Goal: Task Accomplishment & Management: Manage account settings

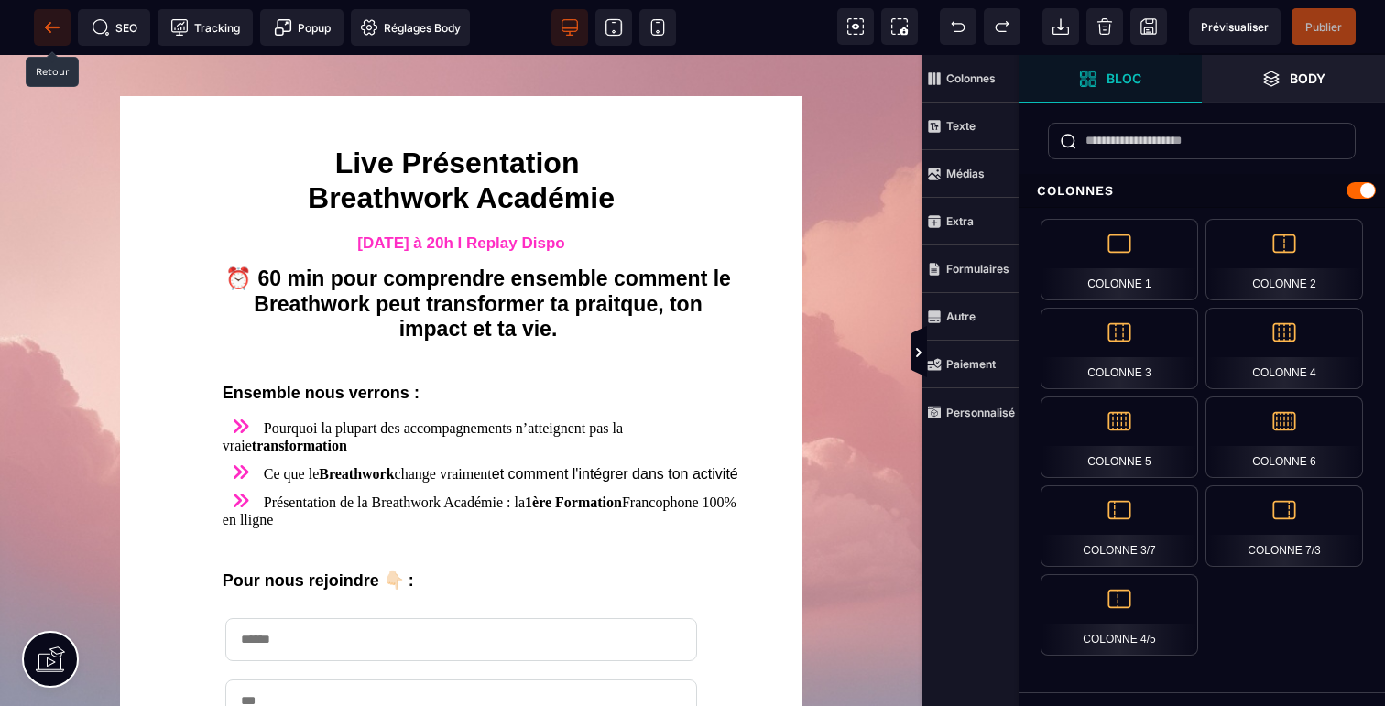
click at [58, 26] on icon at bounding box center [52, 27] width 18 height 18
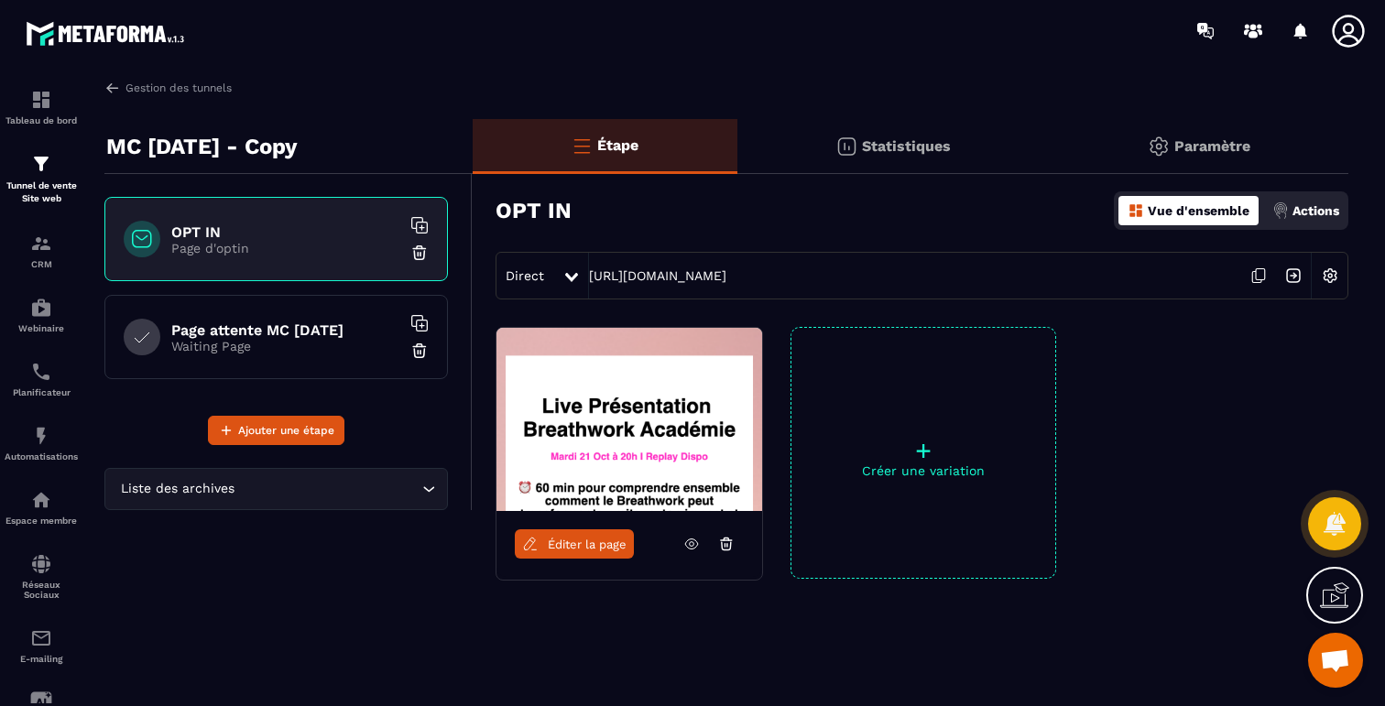
click at [298, 130] on p "MC [DATE] - Copy" at bounding box center [201, 146] width 191 height 37
click at [298, 148] on p "MC [DATE] - Copy" at bounding box center [201, 146] width 191 height 37
click at [1186, 180] on div "OPT IN Vue d'ensemble Actions" at bounding box center [922, 211] width 853 height 64
click at [1186, 167] on div "Paramètre" at bounding box center [1199, 146] width 300 height 55
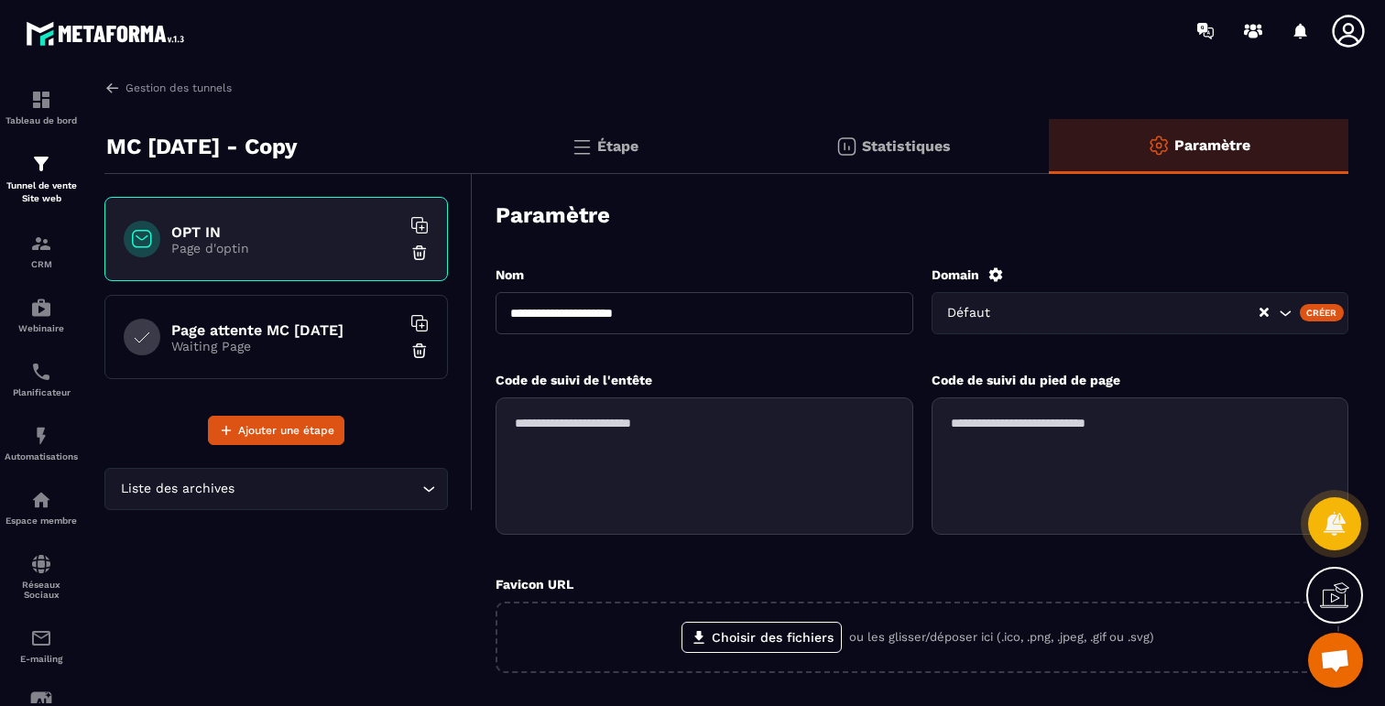
click at [603, 302] on input "**********" at bounding box center [705, 313] width 418 height 42
type input "*"
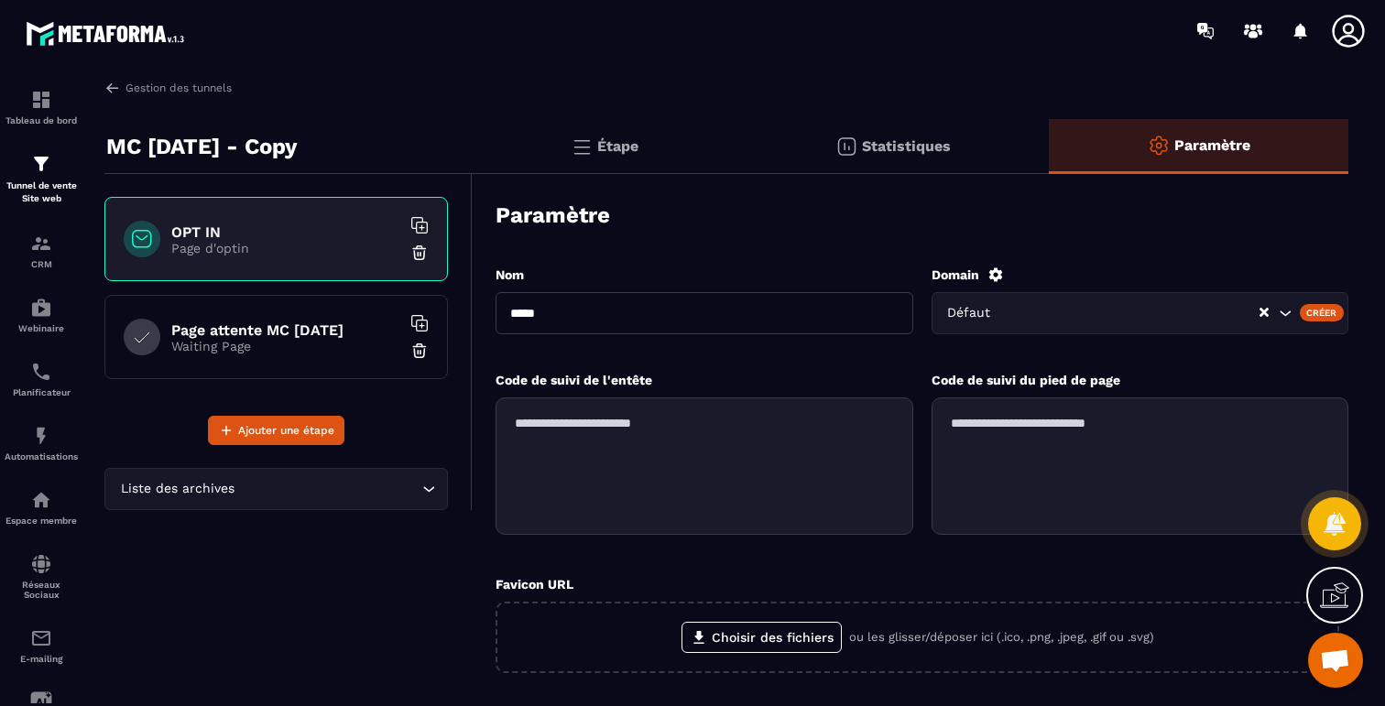
type input "**********"
click at [928, 148] on p "Statistiques" at bounding box center [906, 145] width 89 height 17
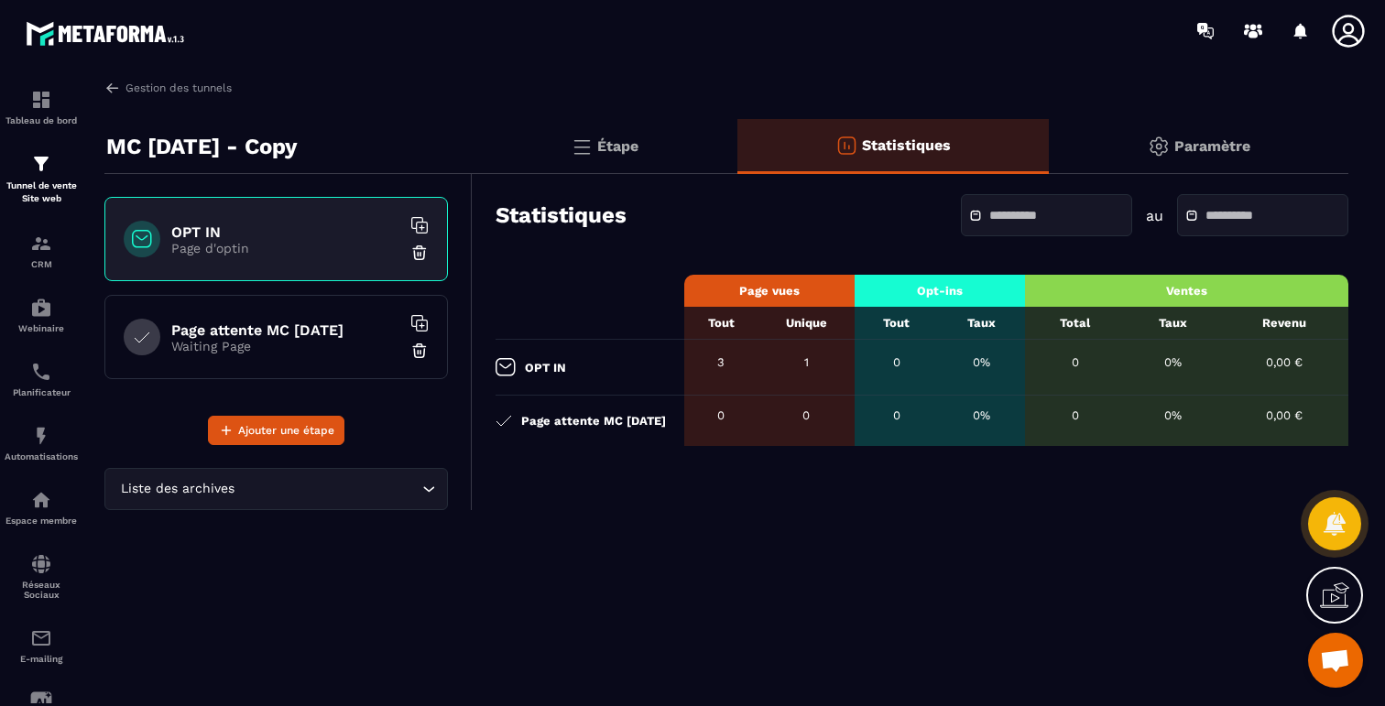
click at [593, 127] on div "Étape" at bounding box center [605, 146] width 265 height 55
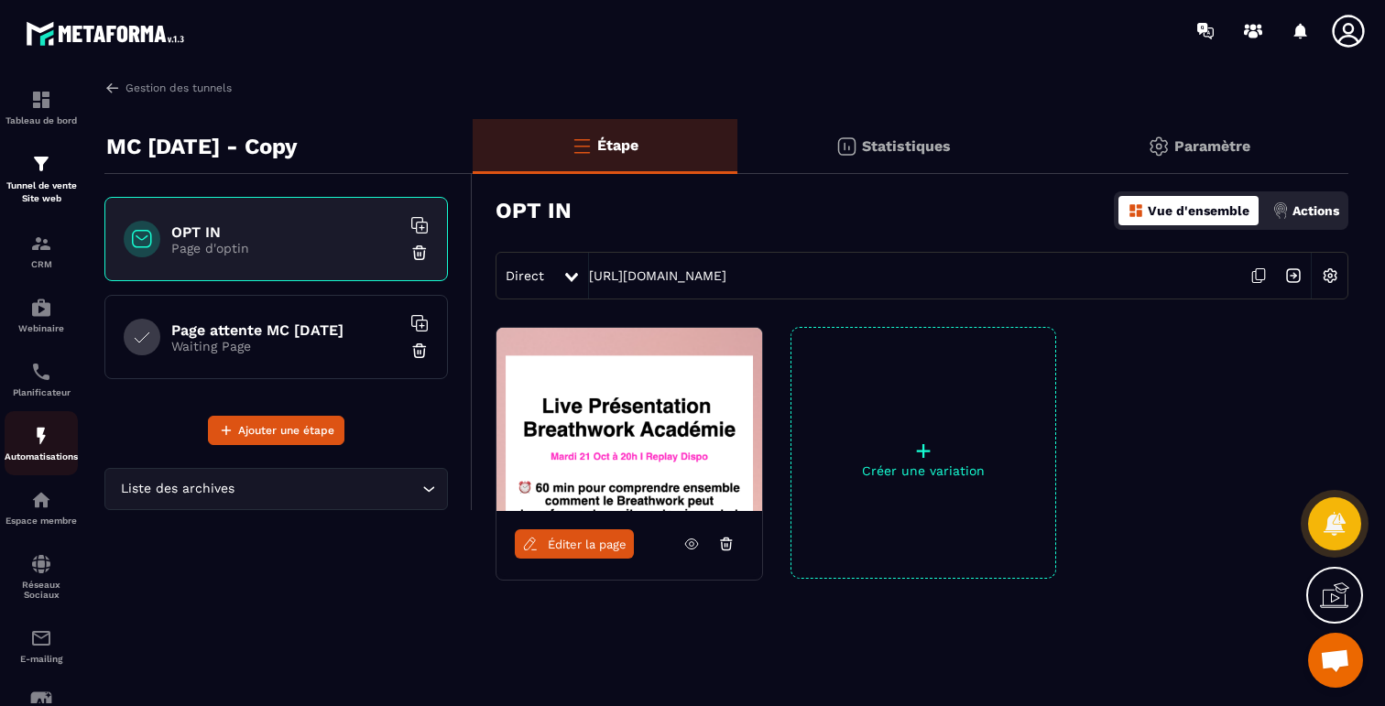
click at [51, 456] on p "Automatisations" at bounding box center [41, 457] width 73 height 10
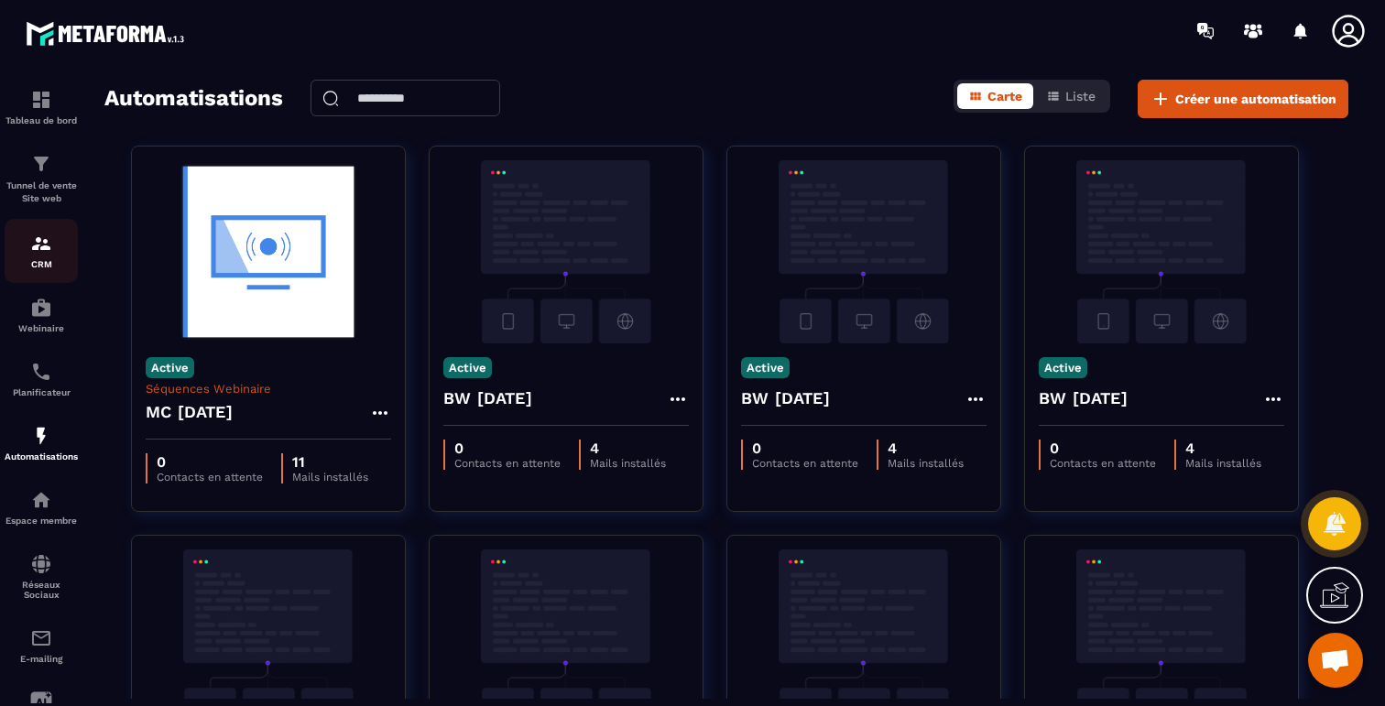
click at [49, 235] on img at bounding box center [41, 244] width 22 height 22
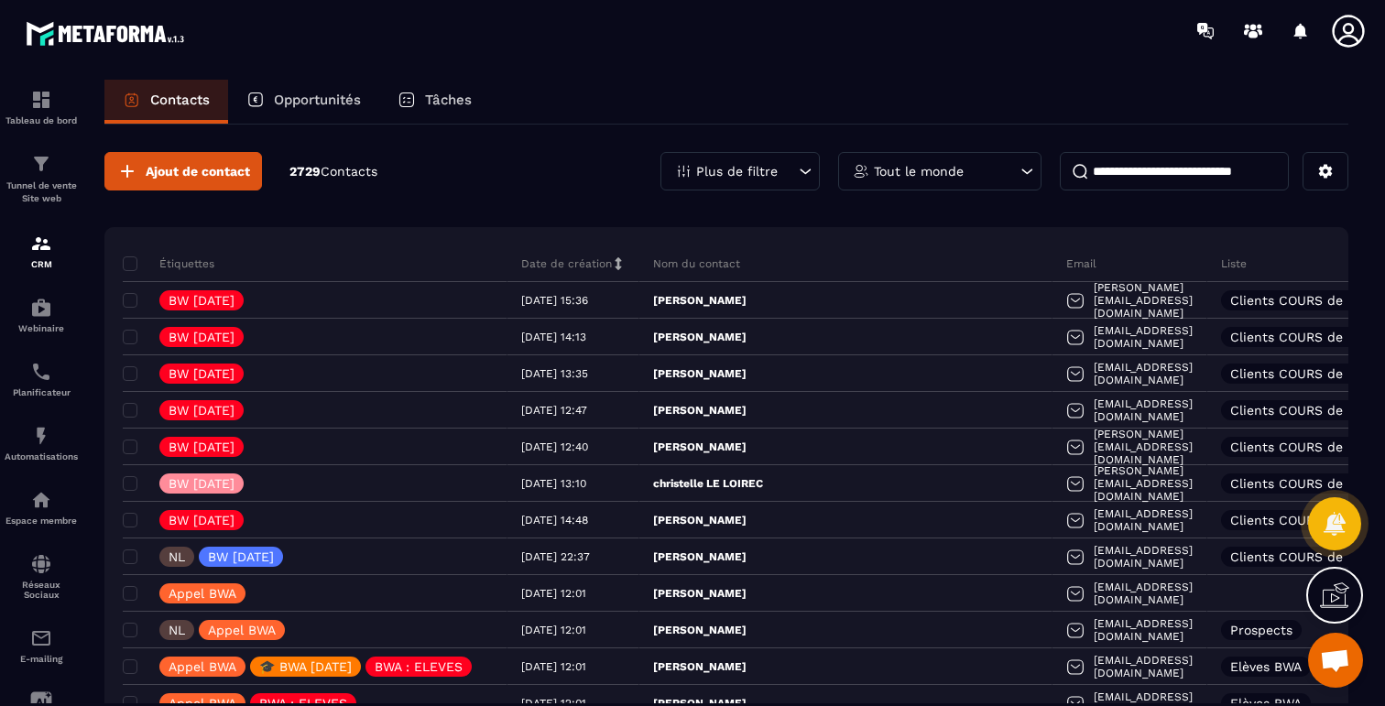
click at [1134, 173] on input at bounding box center [1174, 171] width 229 height 38
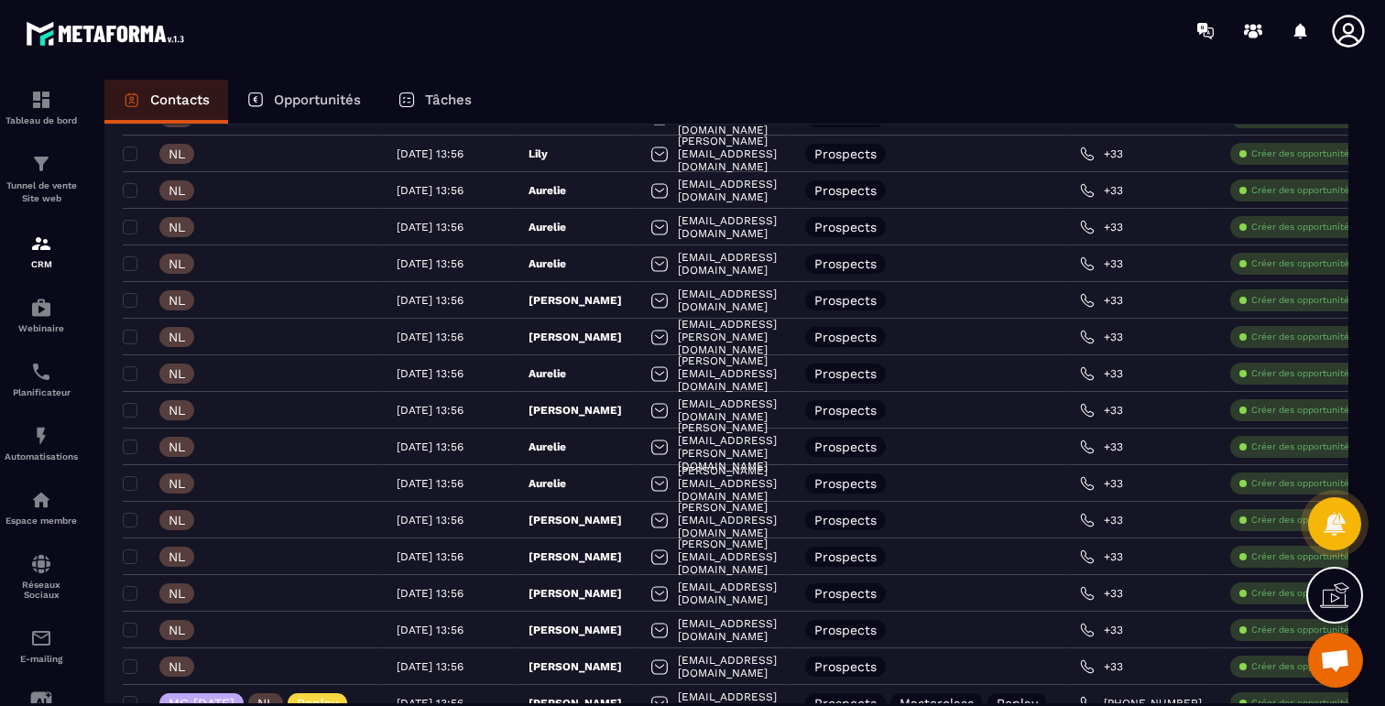
scroll to position [707, 0]
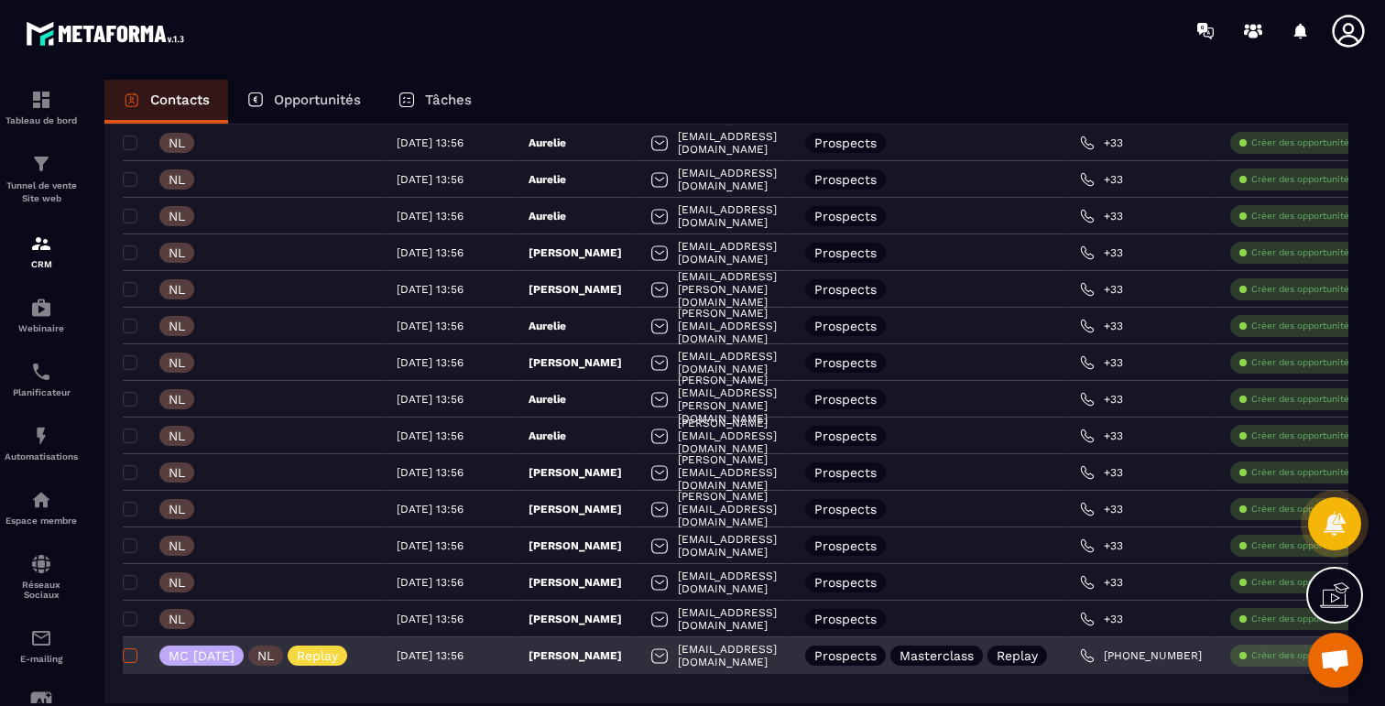
type input "*******"
click at [134, 659] on span at bounding box center [130, 656] width 15 height 15
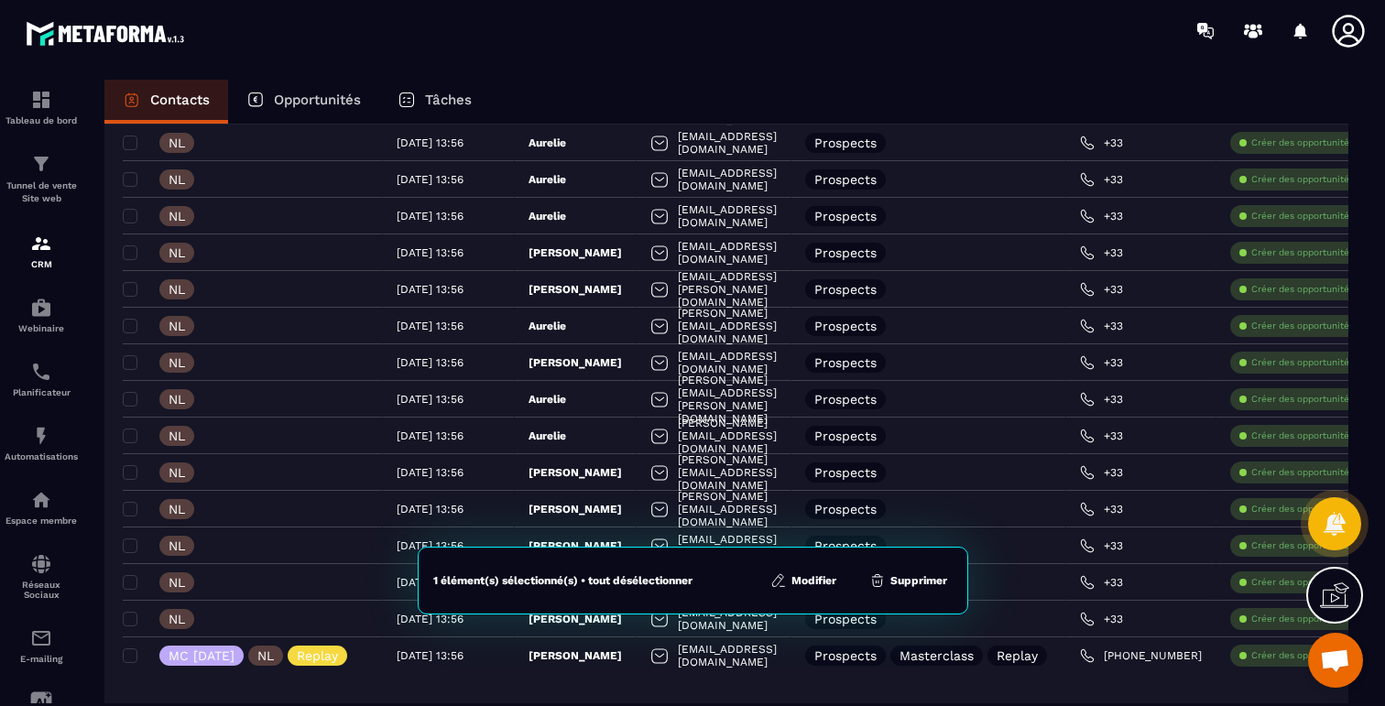
click at [820, 582] on button "Modifier" at bounding box center [803, 581] width 77 height 18
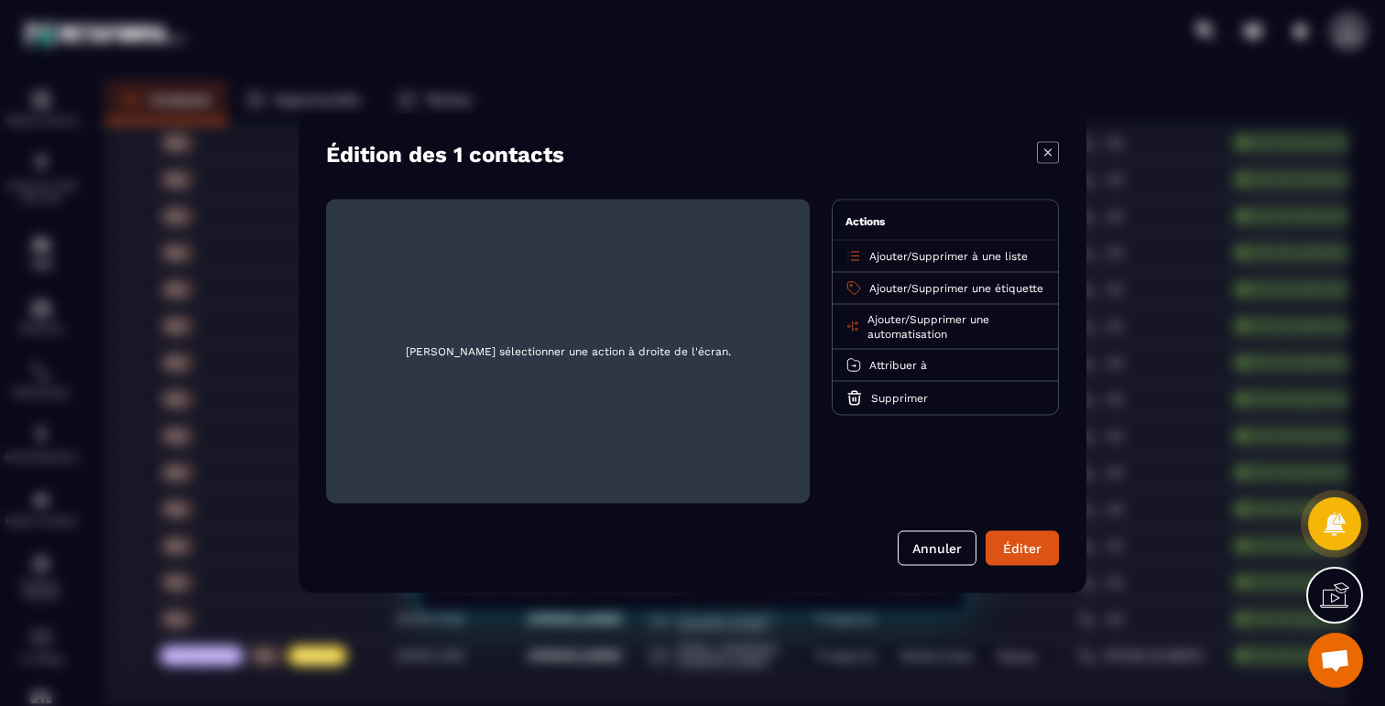
click at [943, 290] on span "Supprimer une étiquette" at bounding box center [978, 287] width 132 height 13
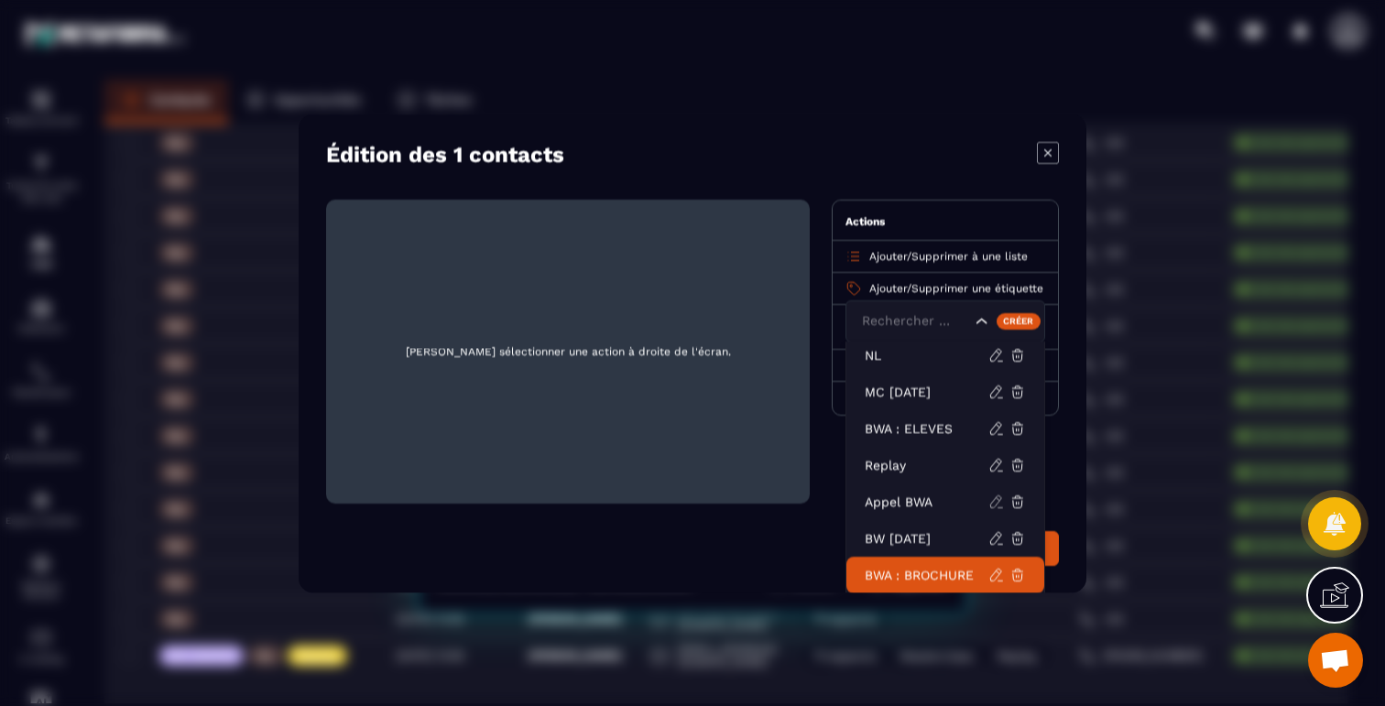
scroll to position [0, 0]
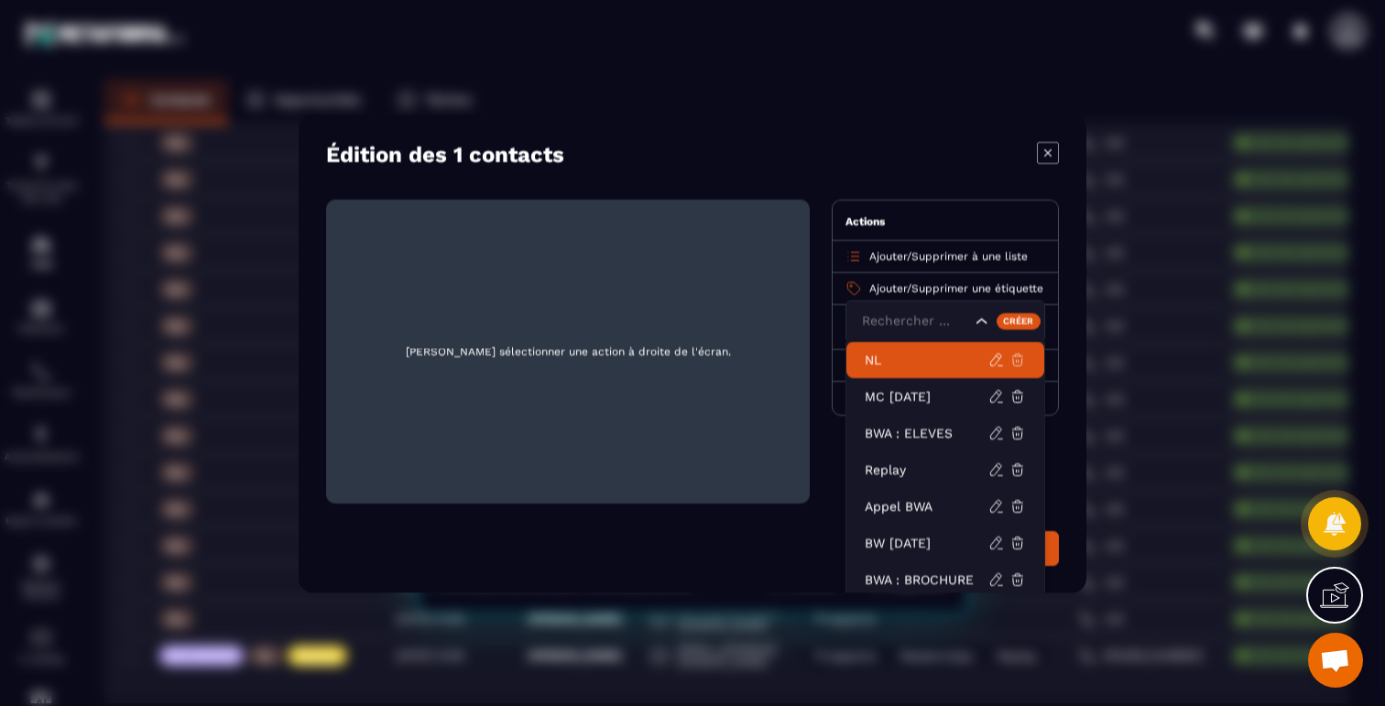
click at [1014, 357] on icon "Modal window" at bounding box center [1018, 359] width 16 height 16
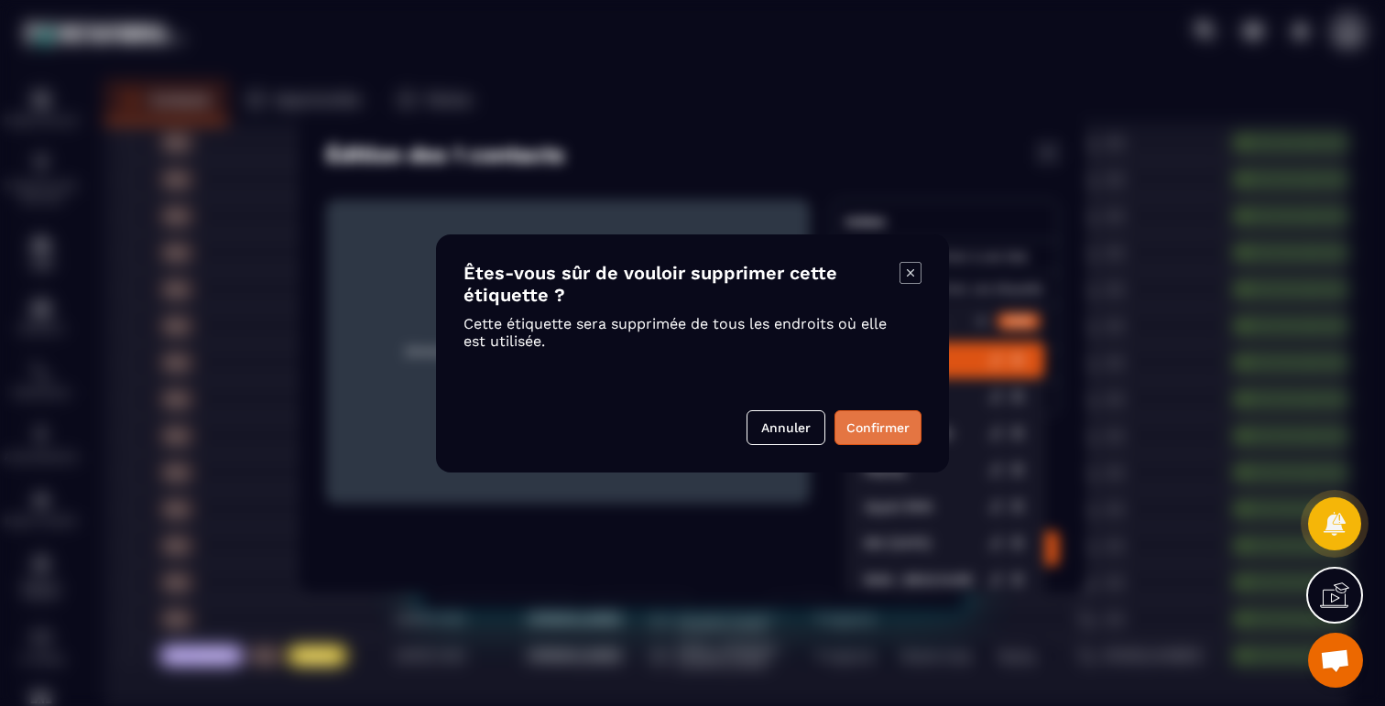
click at [868, 424] on button "Confirmer" at bounding box center [878, 427] width 87 height 35
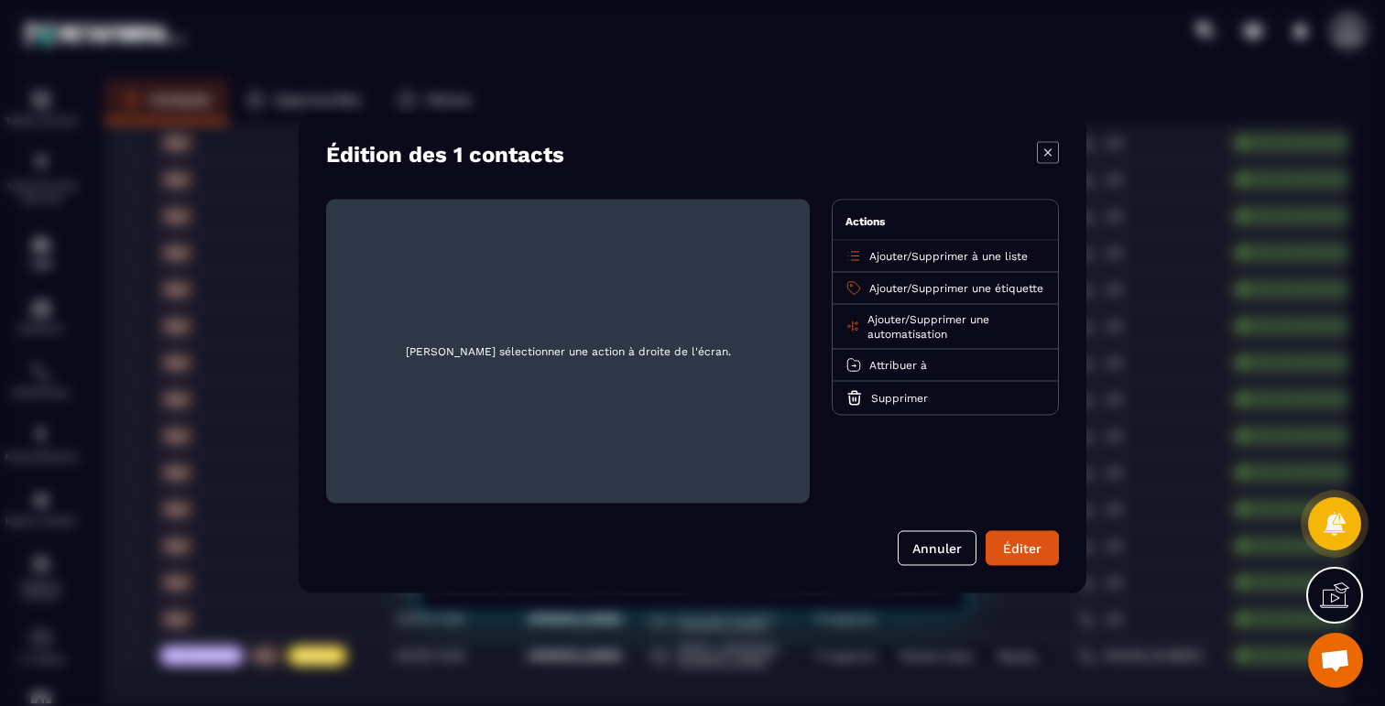
click at [1049, 153] on icon "Modal window" at bounding box center [1047, 151] width 7 height 7
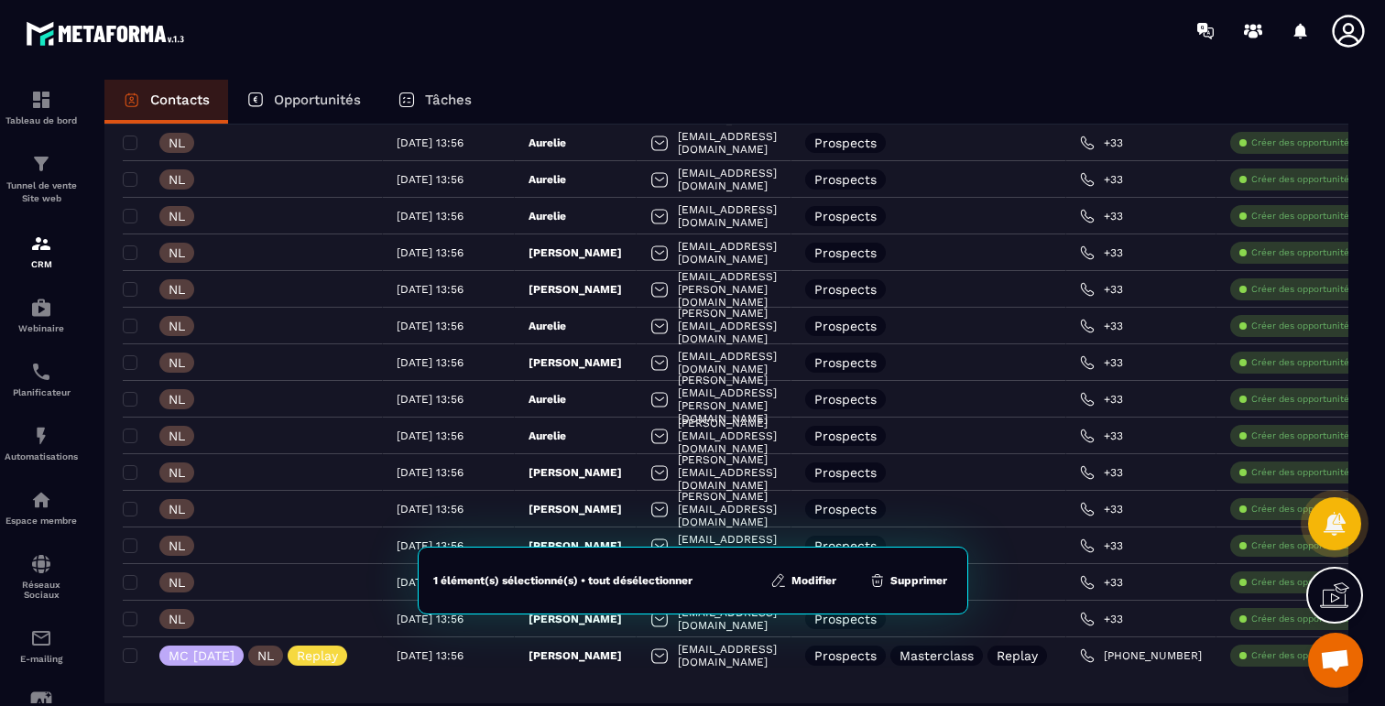
click at [911, 582] on button "Supprimer" at bounding box center [908, 581] width 89 height 18
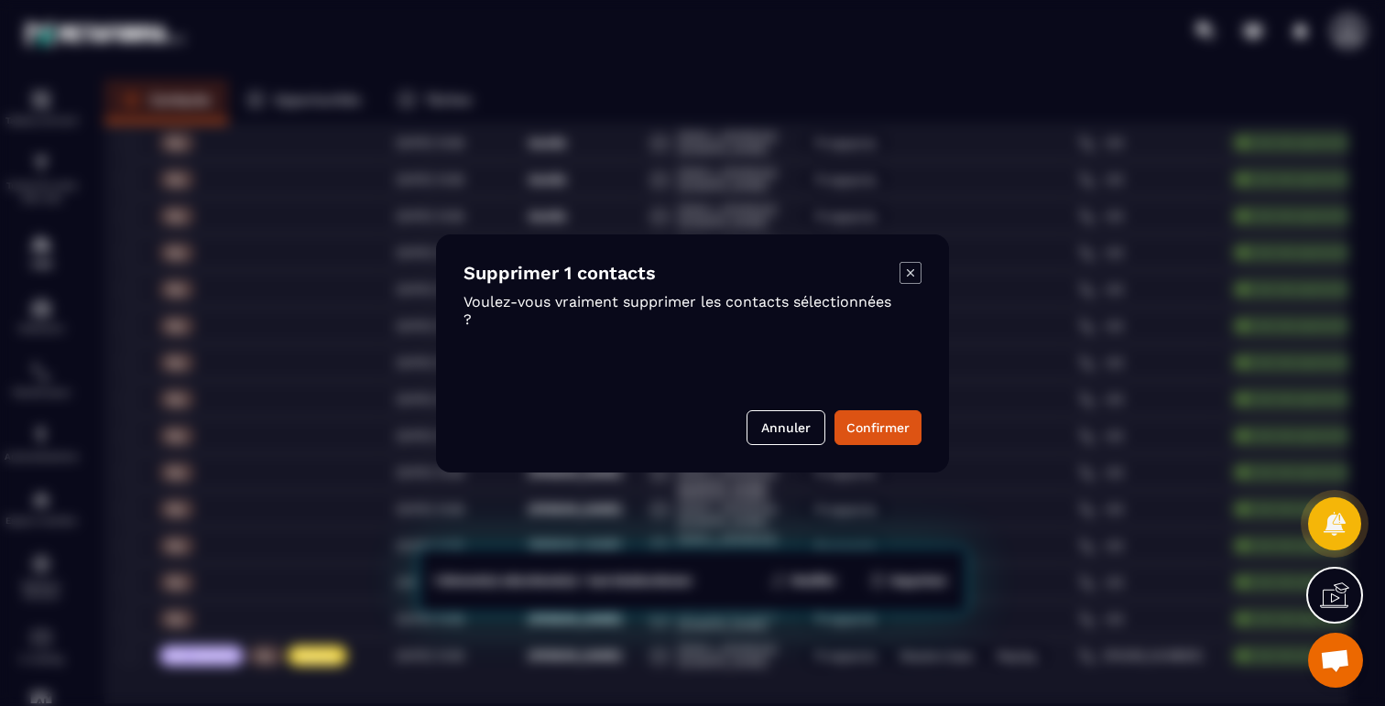
click at [856, 407] on div "Supprimer 1 contacts Voulez-vous vraiment supprimer les contacts sélectionnées …" at bounding box center [692, 354] width 513 height 238
click at [873, 441] on button "Confirmer" at bounding box center [878, 427] width 87 height 35
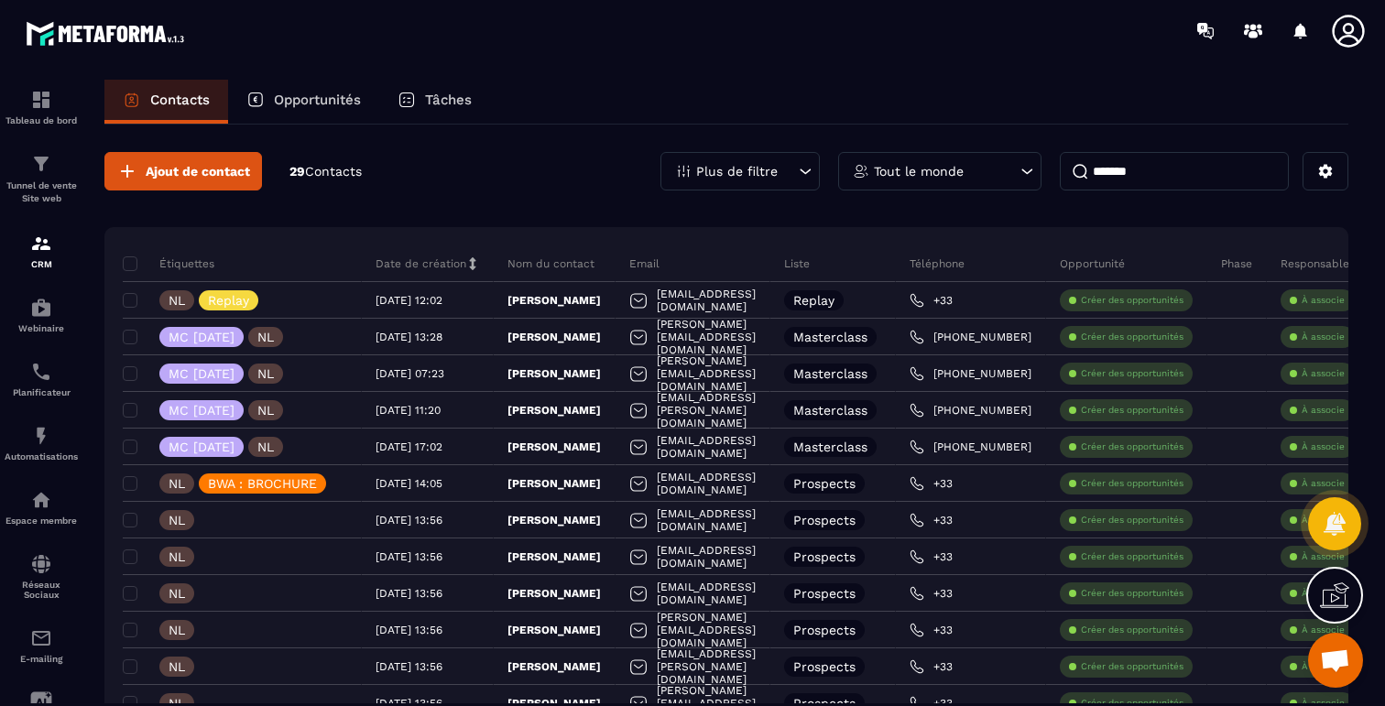
click at [431, 182] on div "Ajout de contact 29 Contacts Plus de filtre Tout le monde *******" at bounding box center [726, 171] width 1244 height 38
click at [1315, 175] on button at bounding box center [1326, 171] width 46 height 38
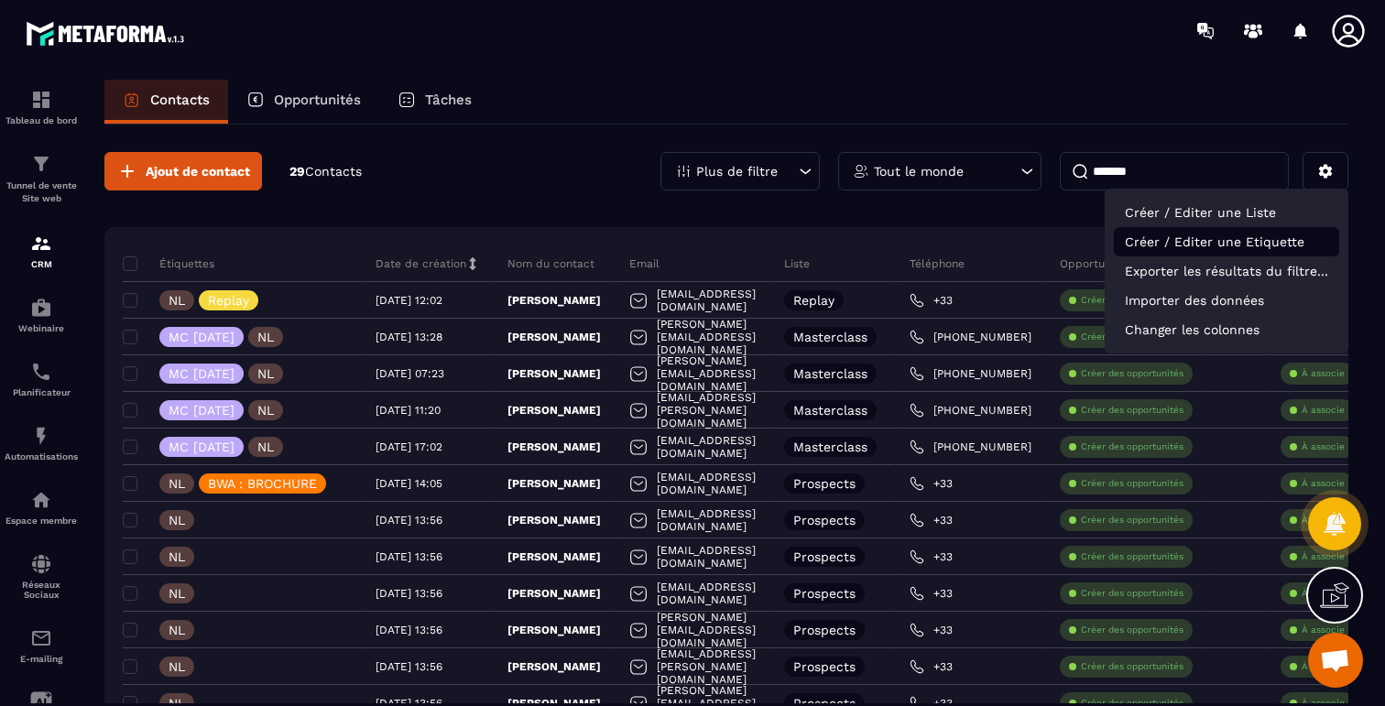
click at [1141, 242] on p "Créer / Editer une Etiquette" at bounding box center [1226, 241] width 225 height 29
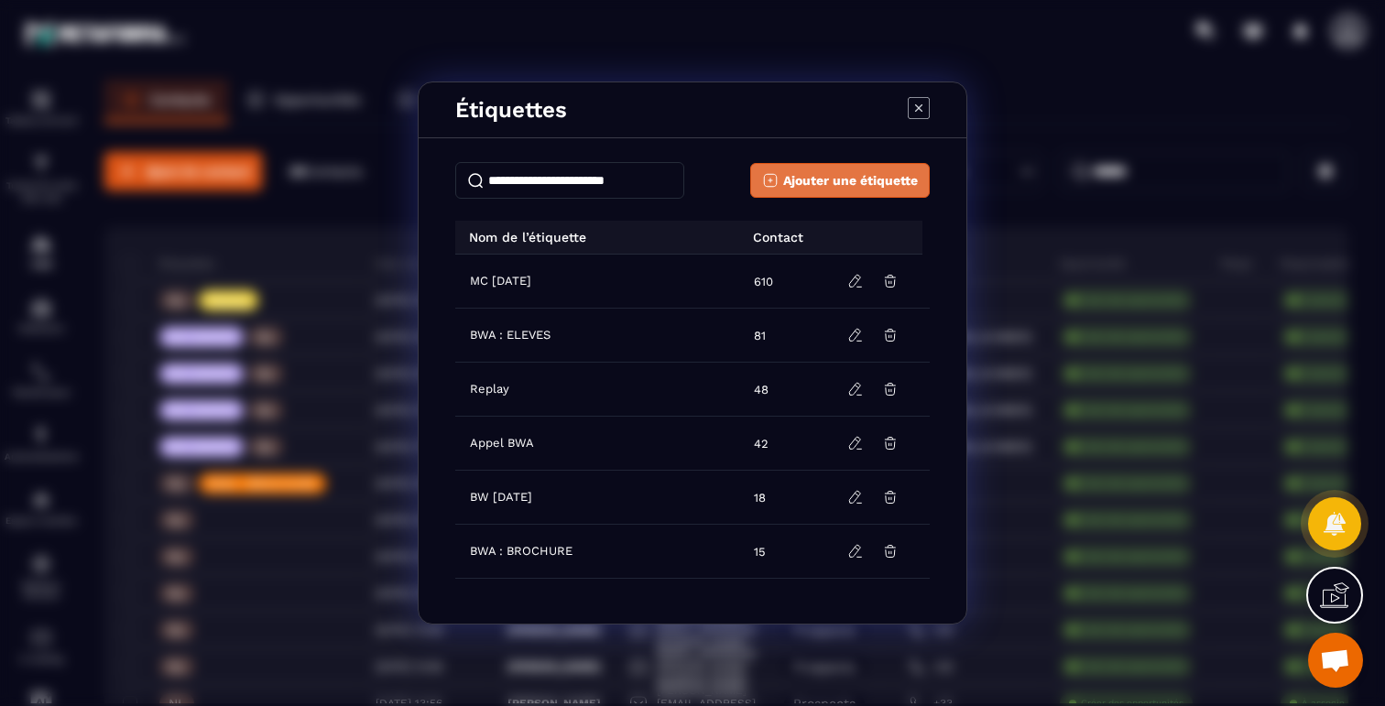
click at [803, 178] on span "Ajouter une étiquette" at bounding box center [850, 180] width 135 height 18
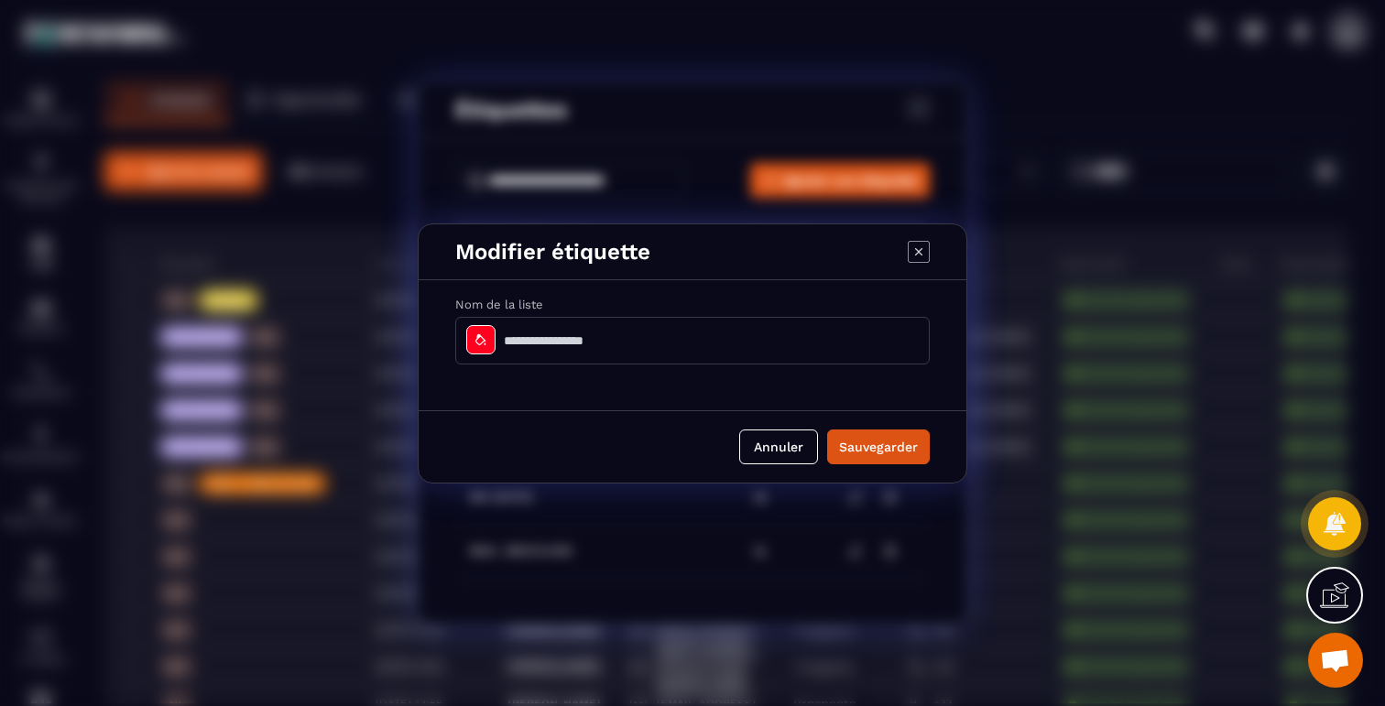
click at [560, 331] on input "Modal window" at bounding box center [692, 341] width 475 height 48
type input "**********"
click at [480, 336] on icon "Modal window" at bounding box center [480, 338] width 10 height 11
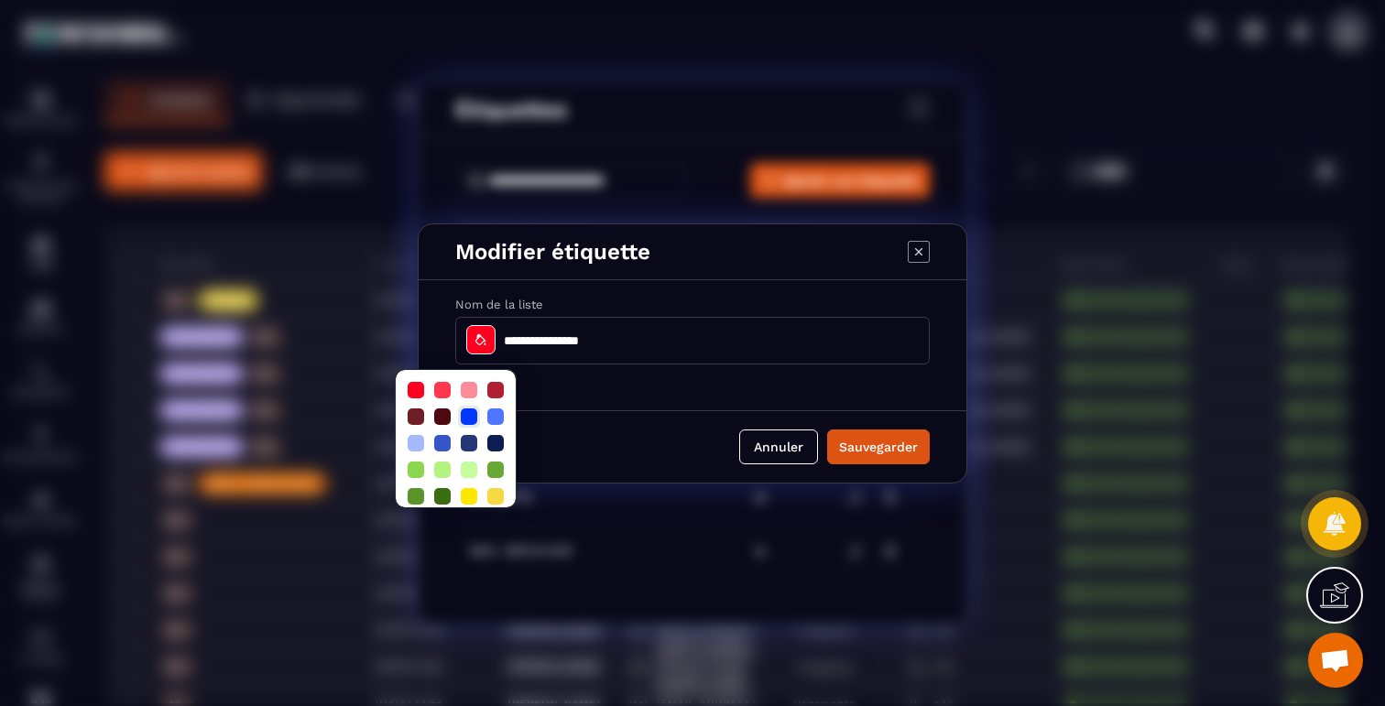
click at [468, 414] on div at bounding box center [469, 417] width 16 height 16
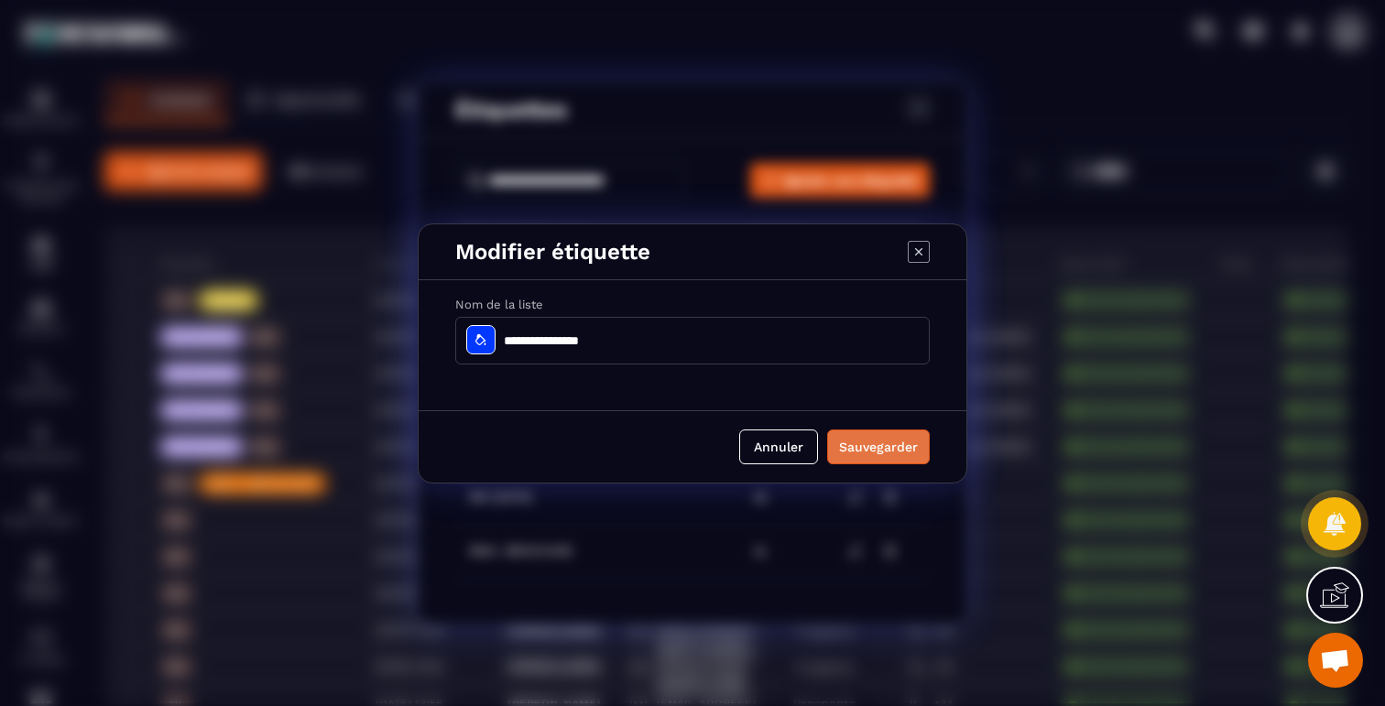
click at [869, 446] on button "Sauvegarder" at bounding box center [878, 447] width 103 height 35
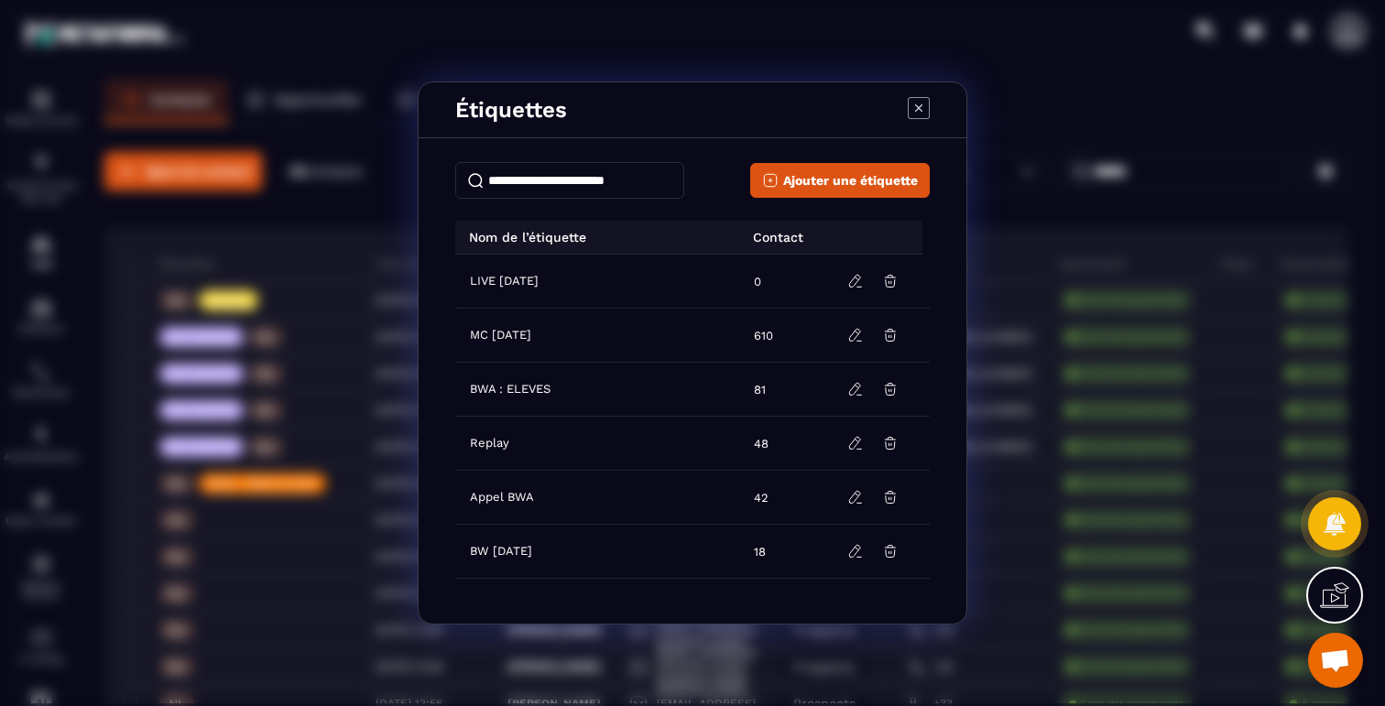
click at [909, 112] on icon "Modal window" at bounding box center [919, 108] width 22 height 22
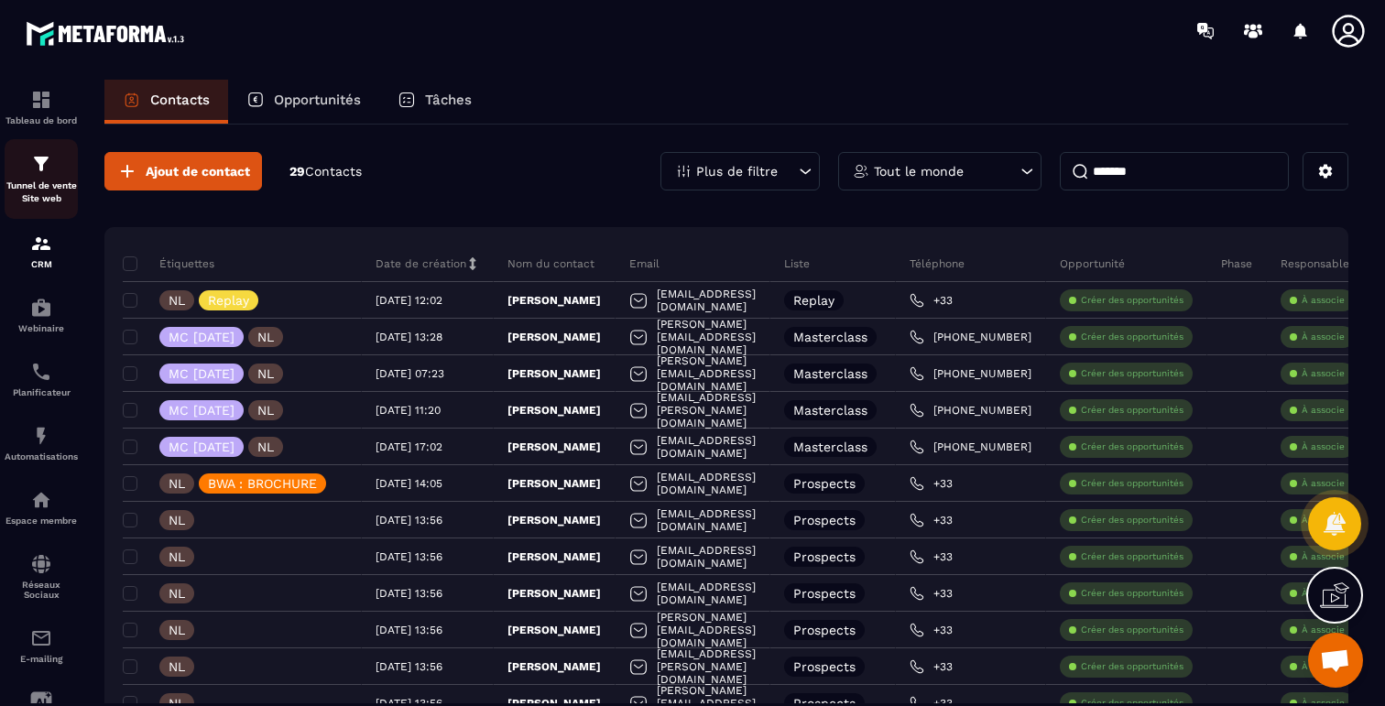
click at [24, 193] on p "Tunnel de vente Site web" at bounding box center [41, 193] width 73 height 26
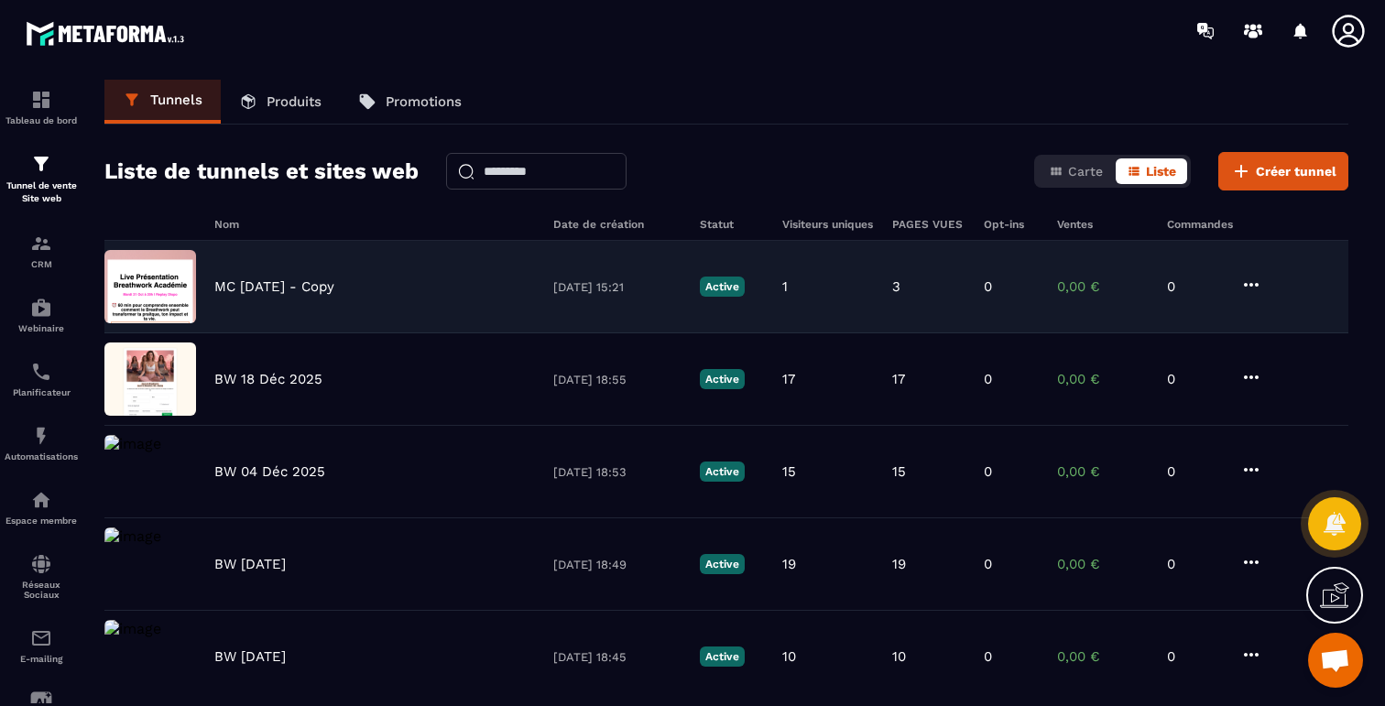
click at [1257, 283] on icon at bounding box center [1251, 285] width 15 height 4
click at [1273, 318] on icon "button" at bounding box center [1267, 322] width 16 height 16
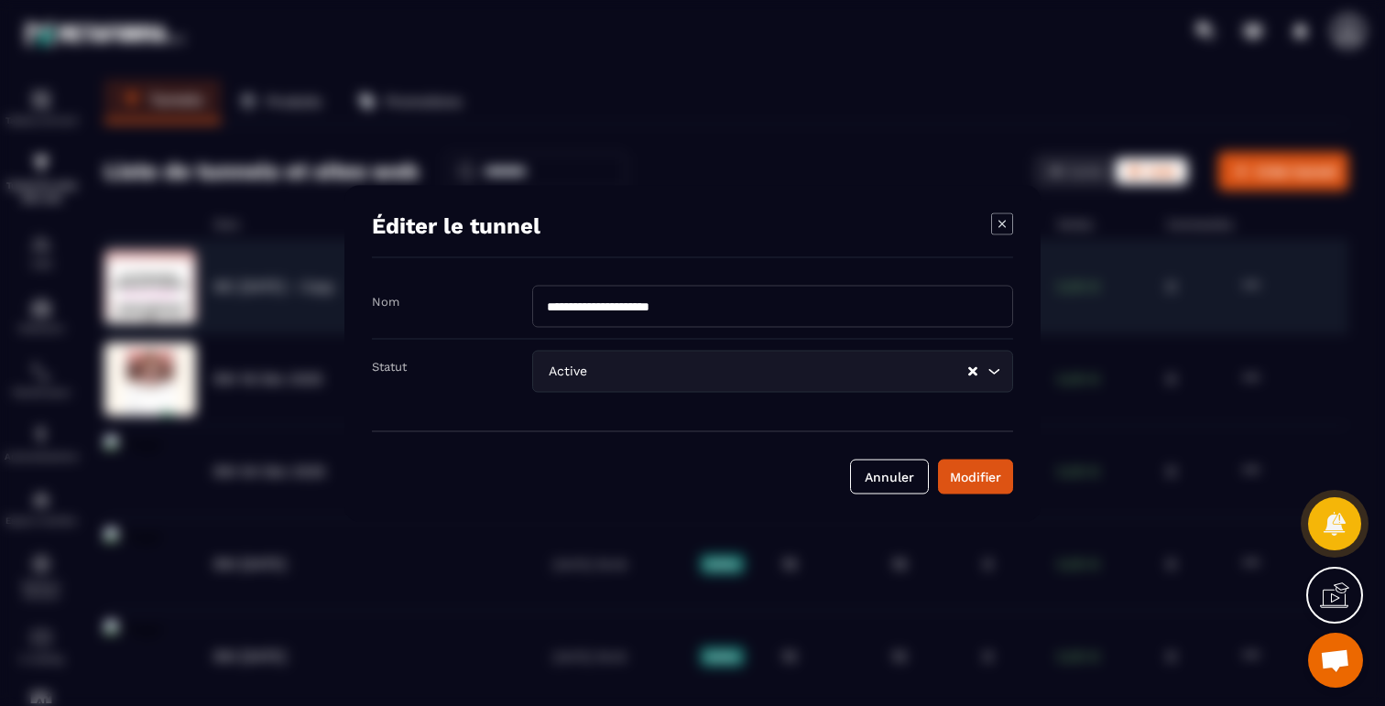
click at [654, 295] on input "**********" at bounding box center [772, 306] width 481 height 42
type input "**********"
click at [956, 472] on div "Modifier" at bounding box center [975, 476] width 51 height 18
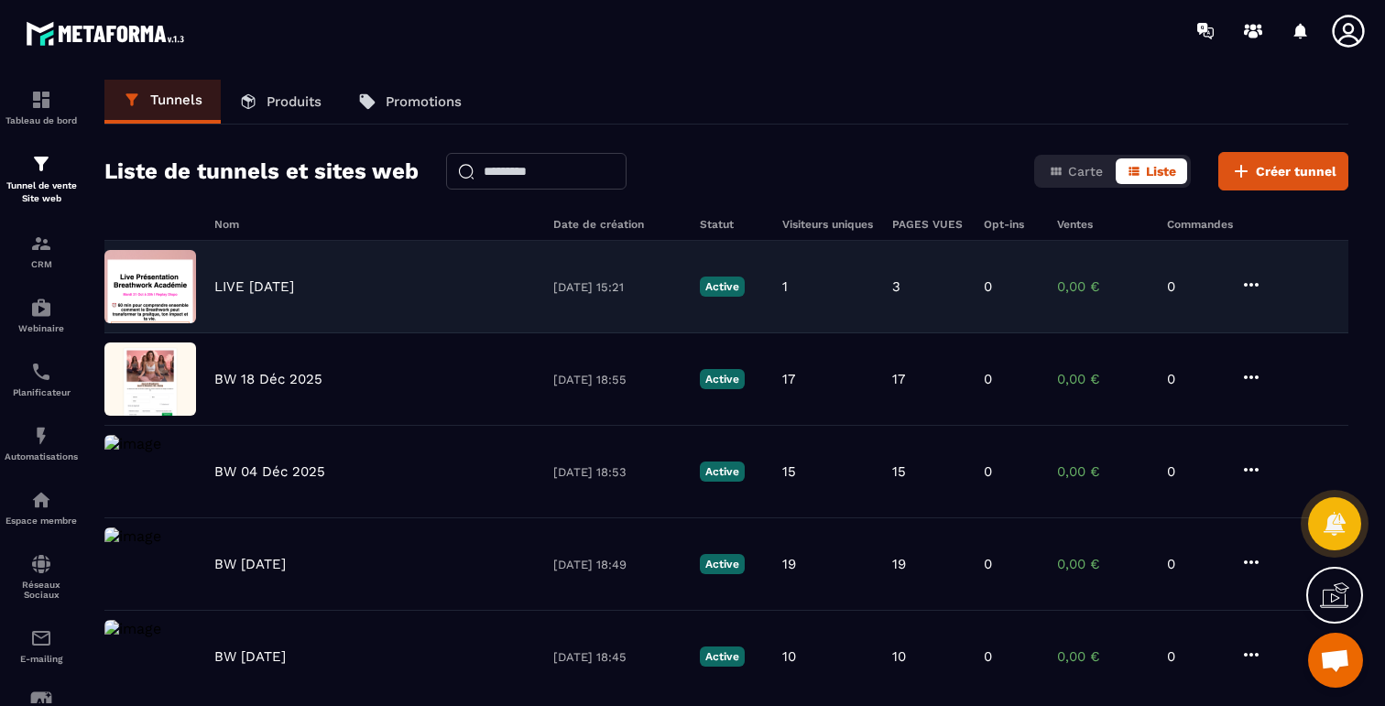
click at [150, 294] on img at bounding box center [150, 286] width 92 height 73
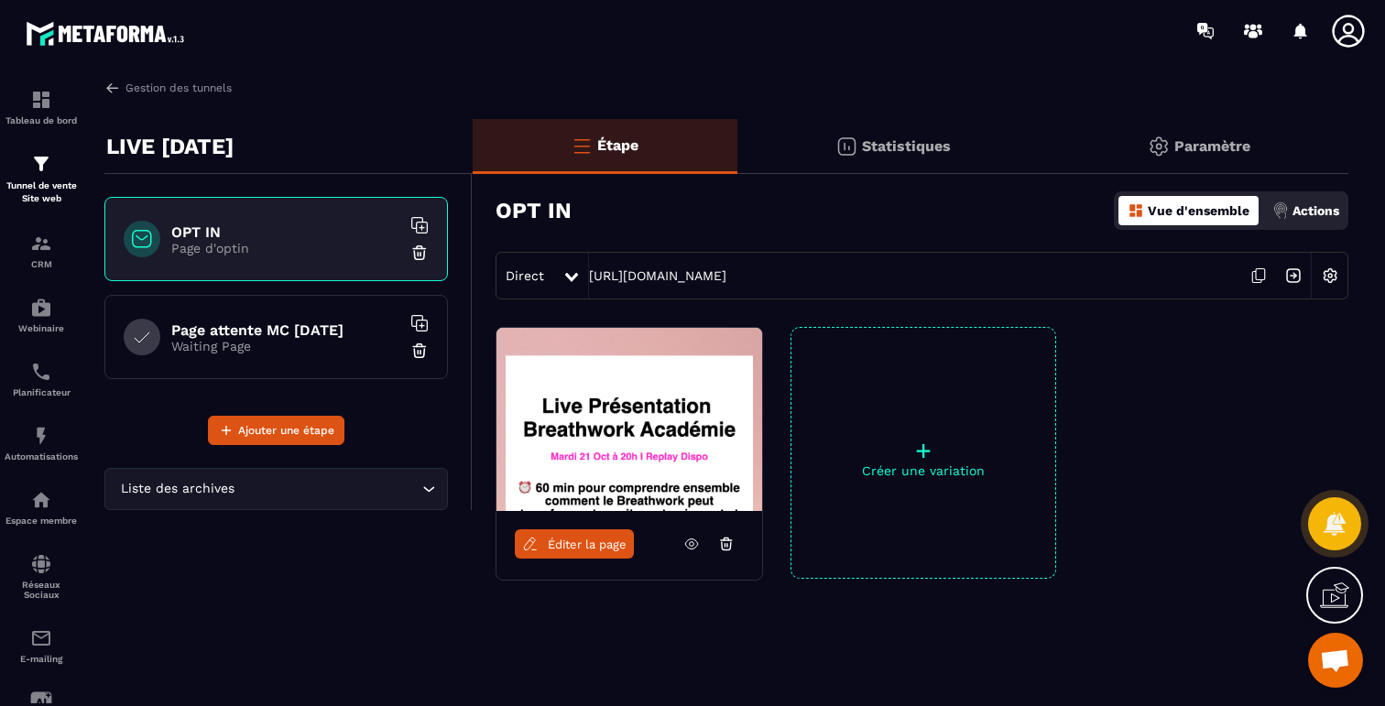
click at [564, 542] on span "Éditer la page" at bounding box center [587, 545] width 79 height 14
